Goal: Task Accomplishment & Management: Manage account settings

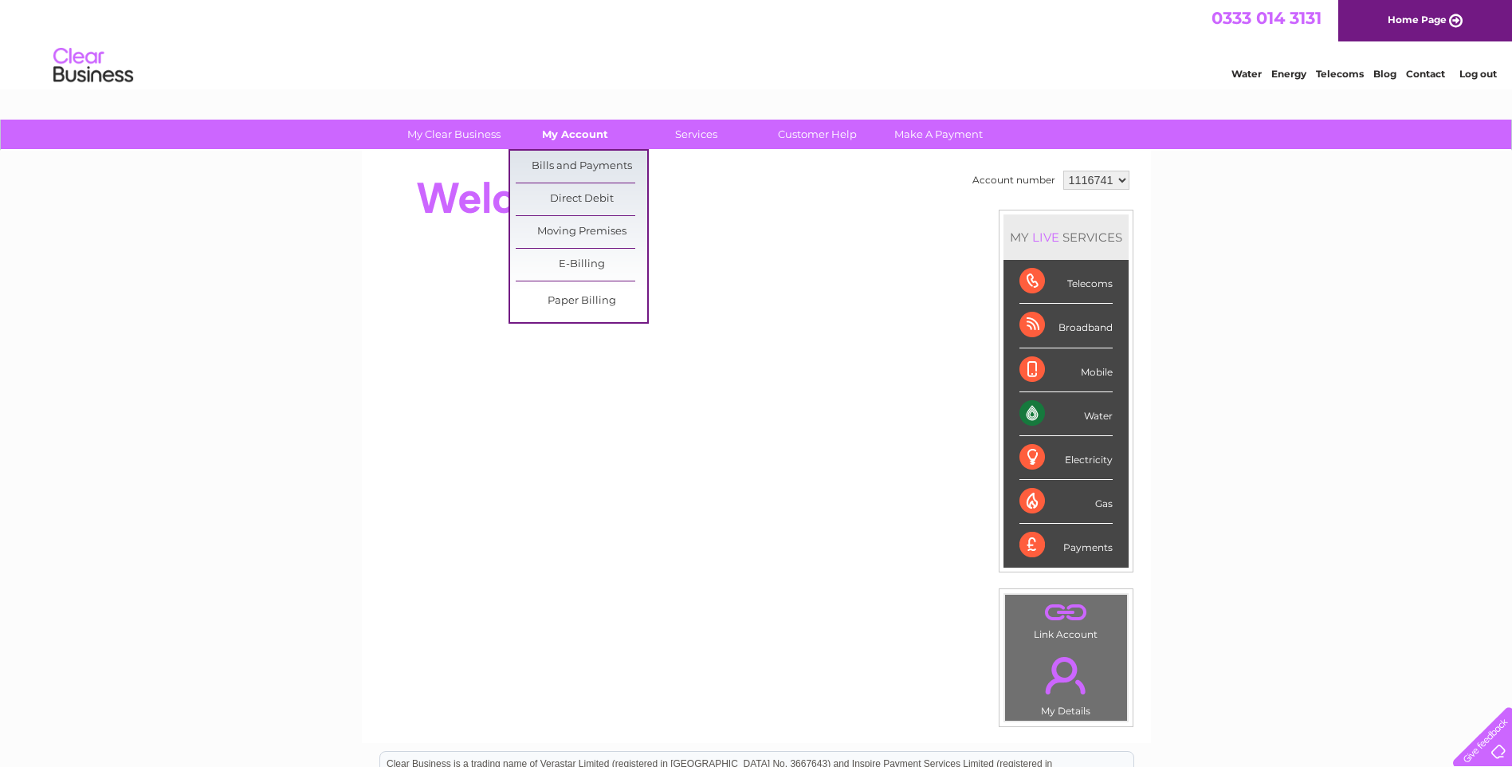
click at [582, 135] on link "My Account" at bounding box center [574, 134] width 131 height 29
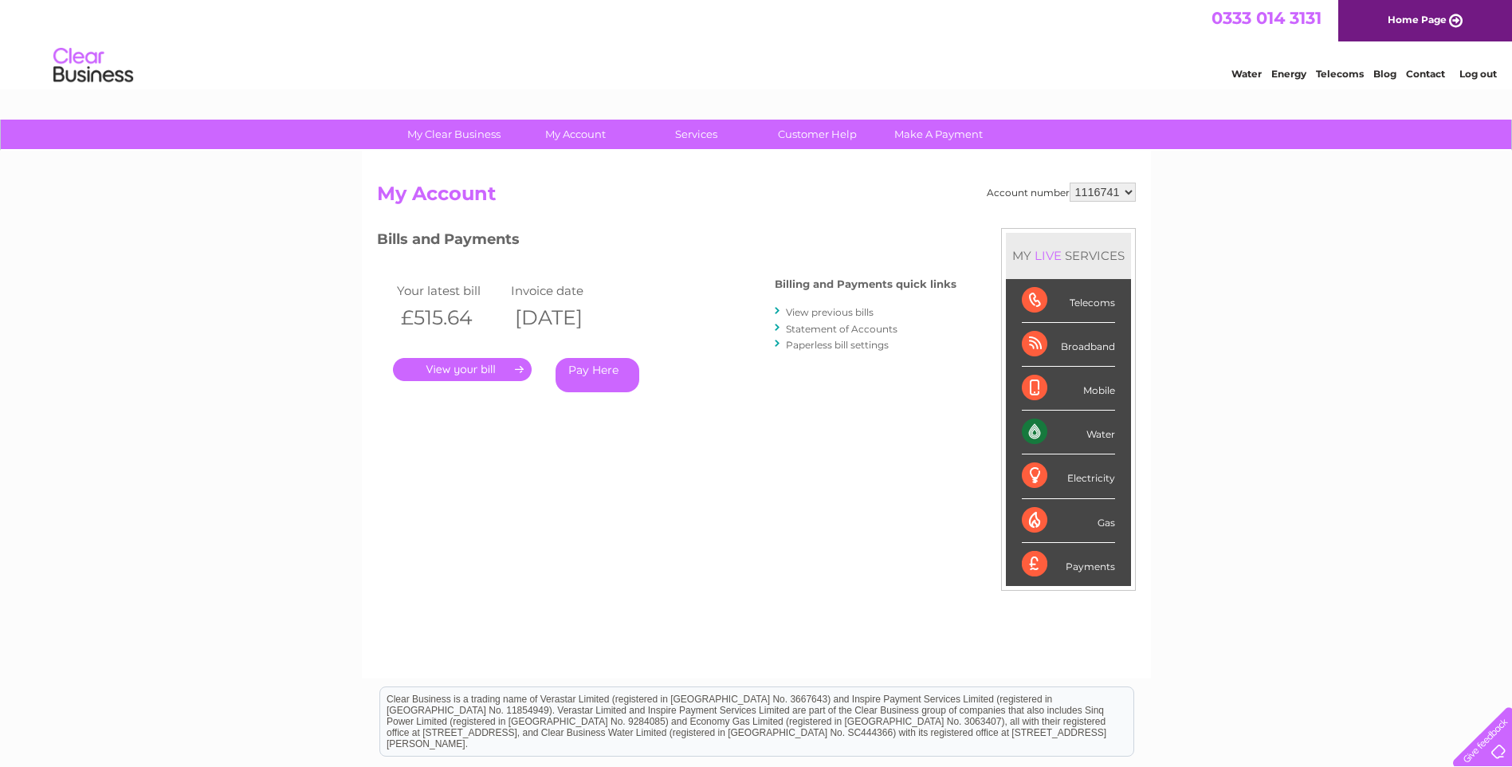
click at [480, 373] on link "." at bounding box center [462, 369] width 139 height 23
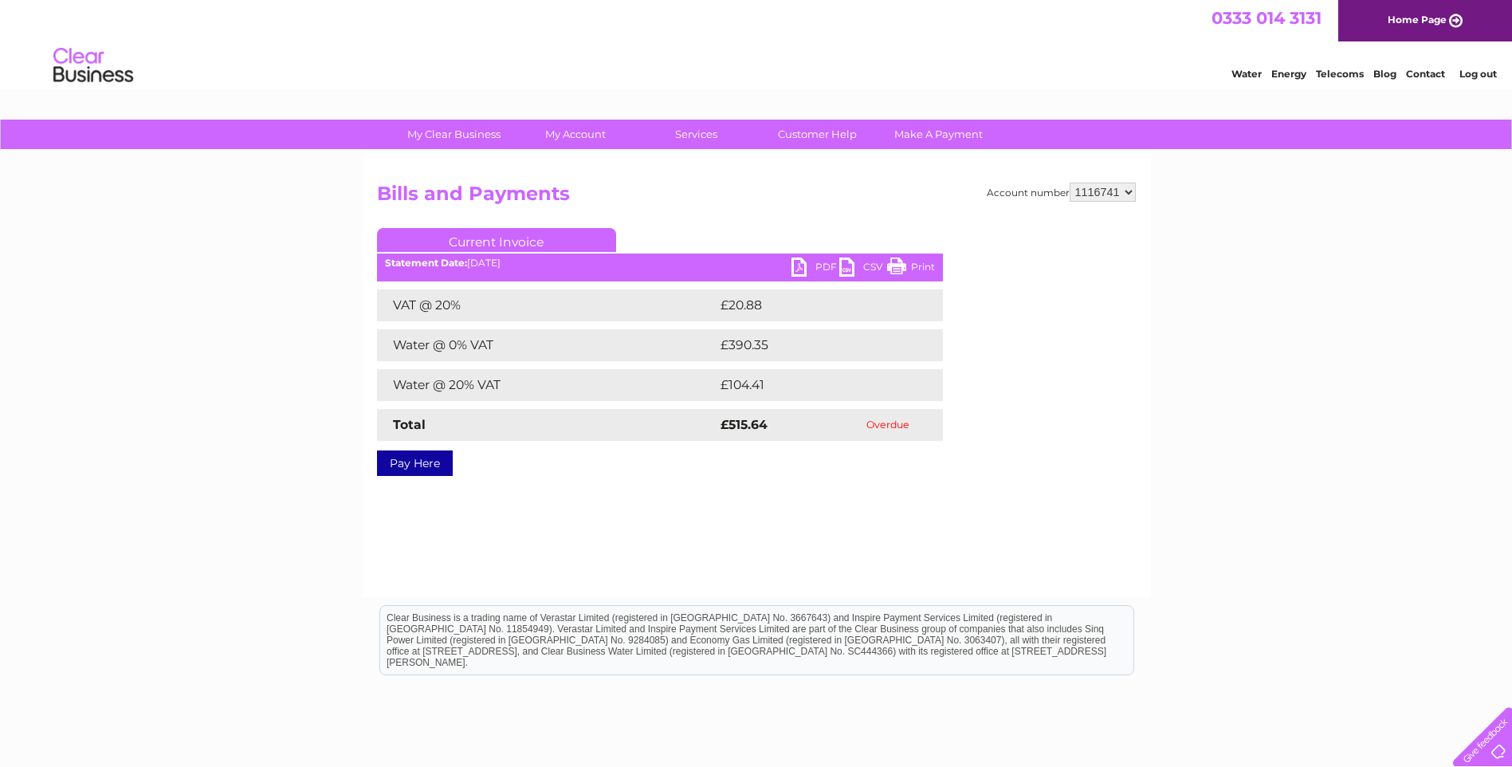
click at [826, 268] on link "PDF" at bounding box center [815, 268] width 48 height 23
click at [820, 133] on link "Customer Help" at bounding box center [816, 134] width 131 height 29
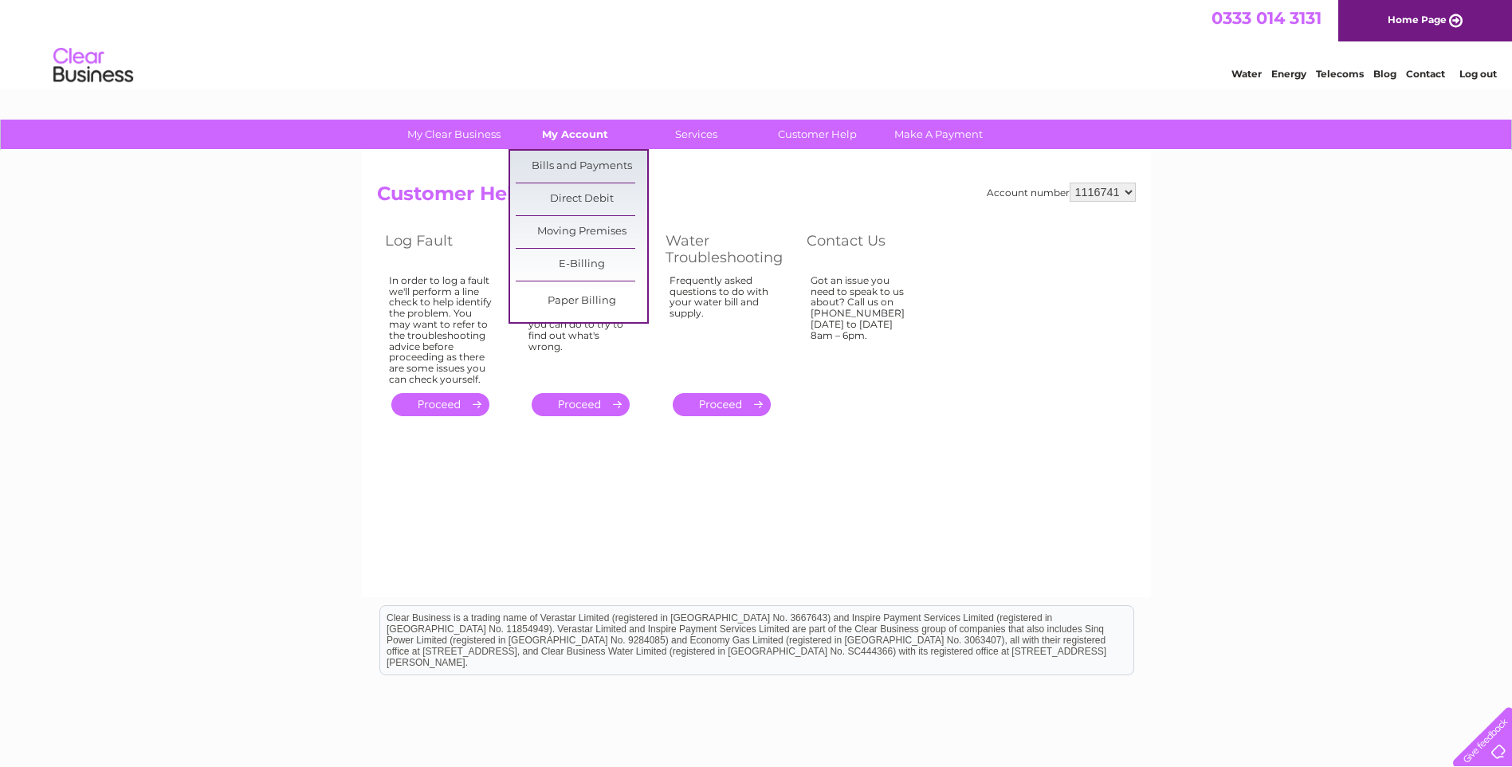
click at [589, 134] on link "My Account" at bounding box center [574, 134] width 131 height 29
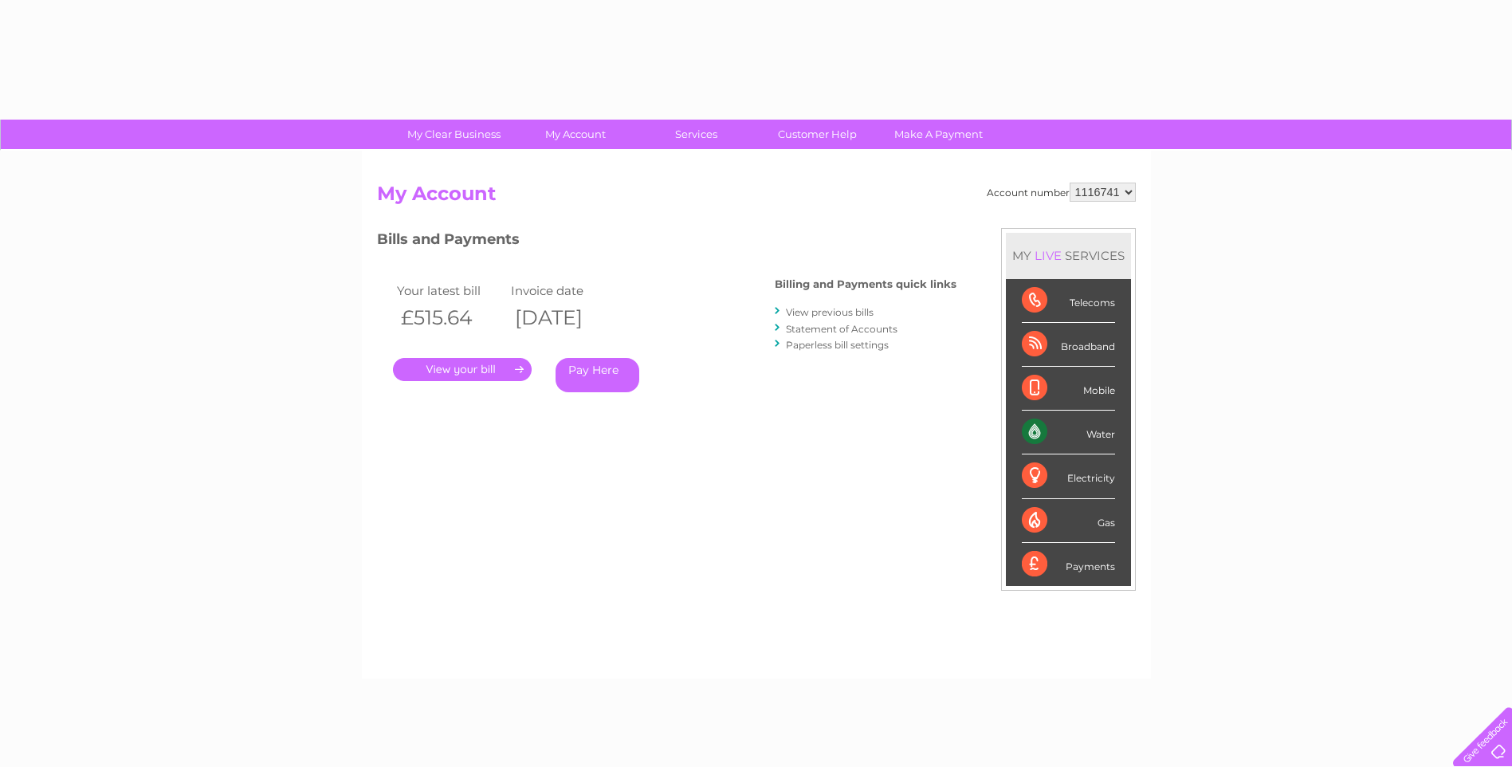
click at [582, 164] on div "Account number 1116741 My Account MY LIVE SERVICES Telecoms Broadband Mobile Wa…" at bounding box center [756, 414] width 789 height 527
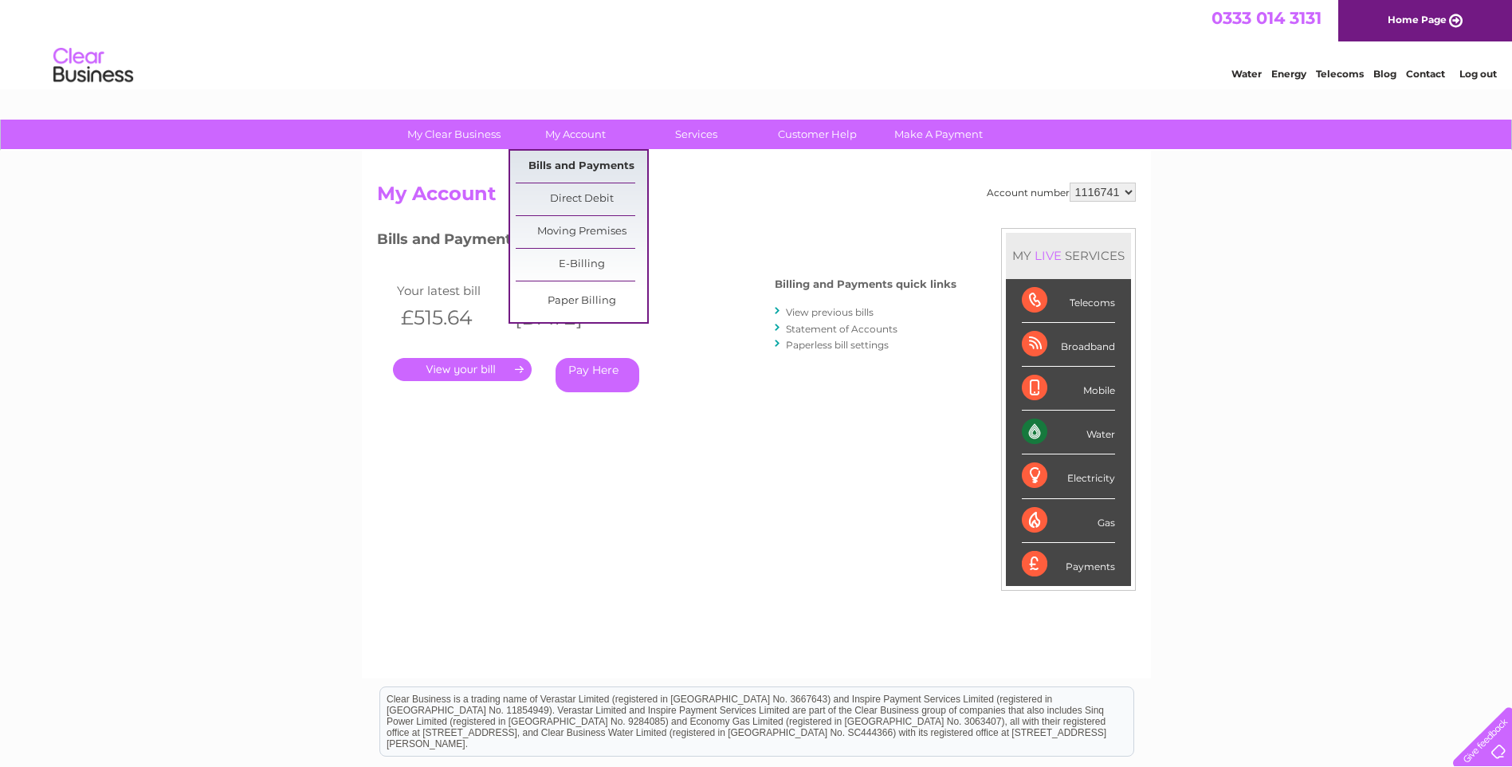
click at [566, 165] on link "Bills and Payments" at bounding box center [581, 167] width 131 height 32
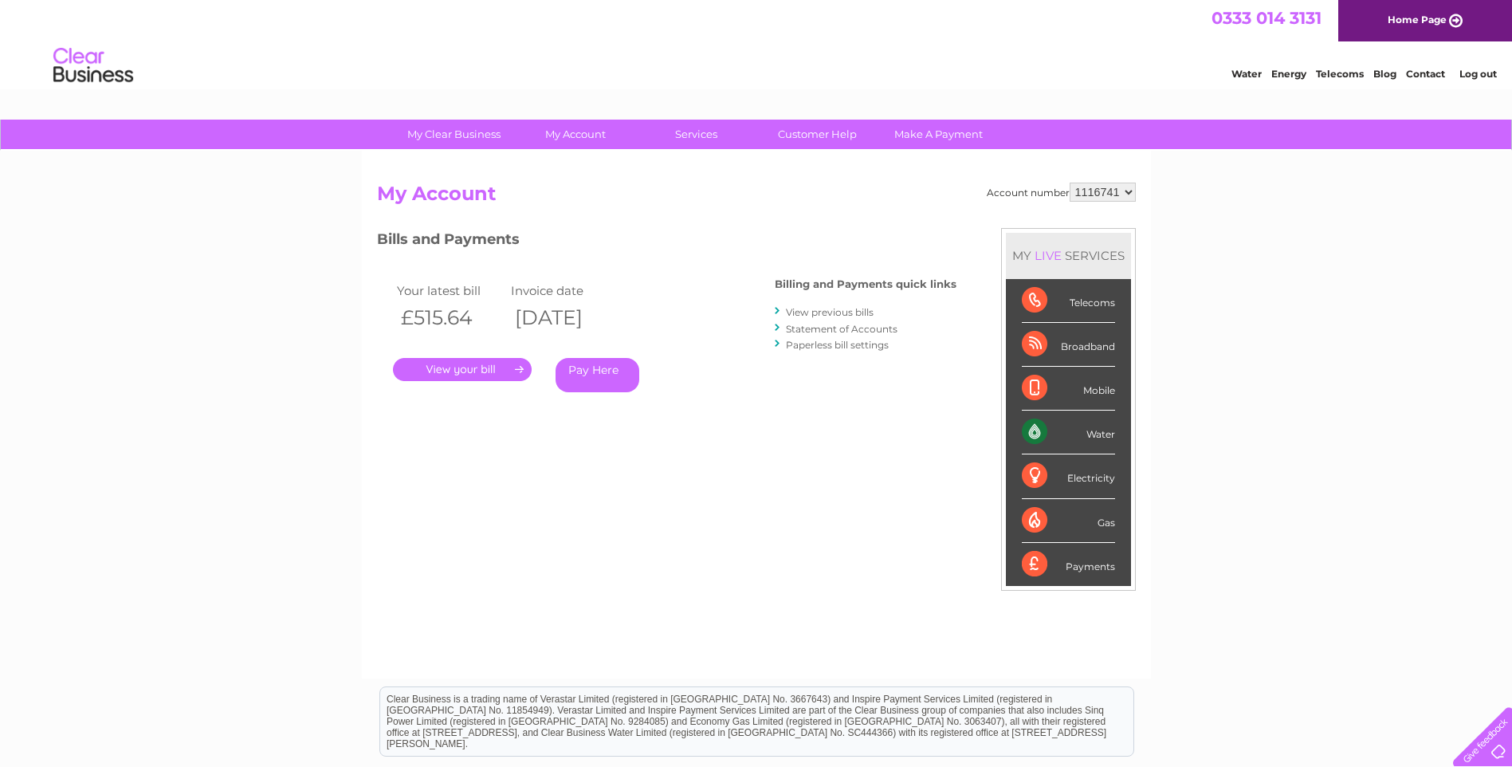
click at [469, 376] on link "." at bounding box center [462, 369] width 139 height 23
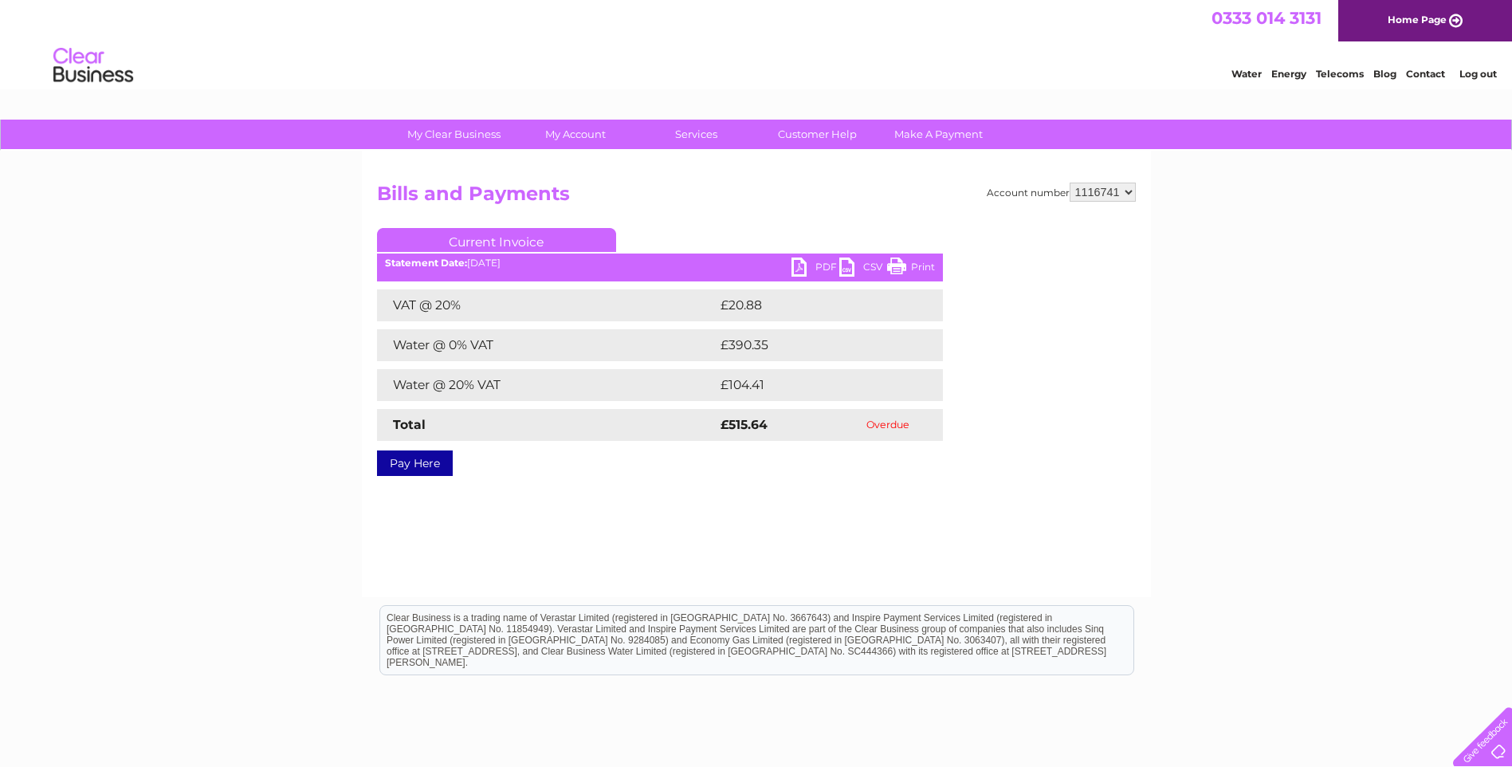
click at [793, 265] on link "PDF" at bounding box center [815, 268] width 48 height 23
